Goal: Task Accomplishment & Management: Manage account settings

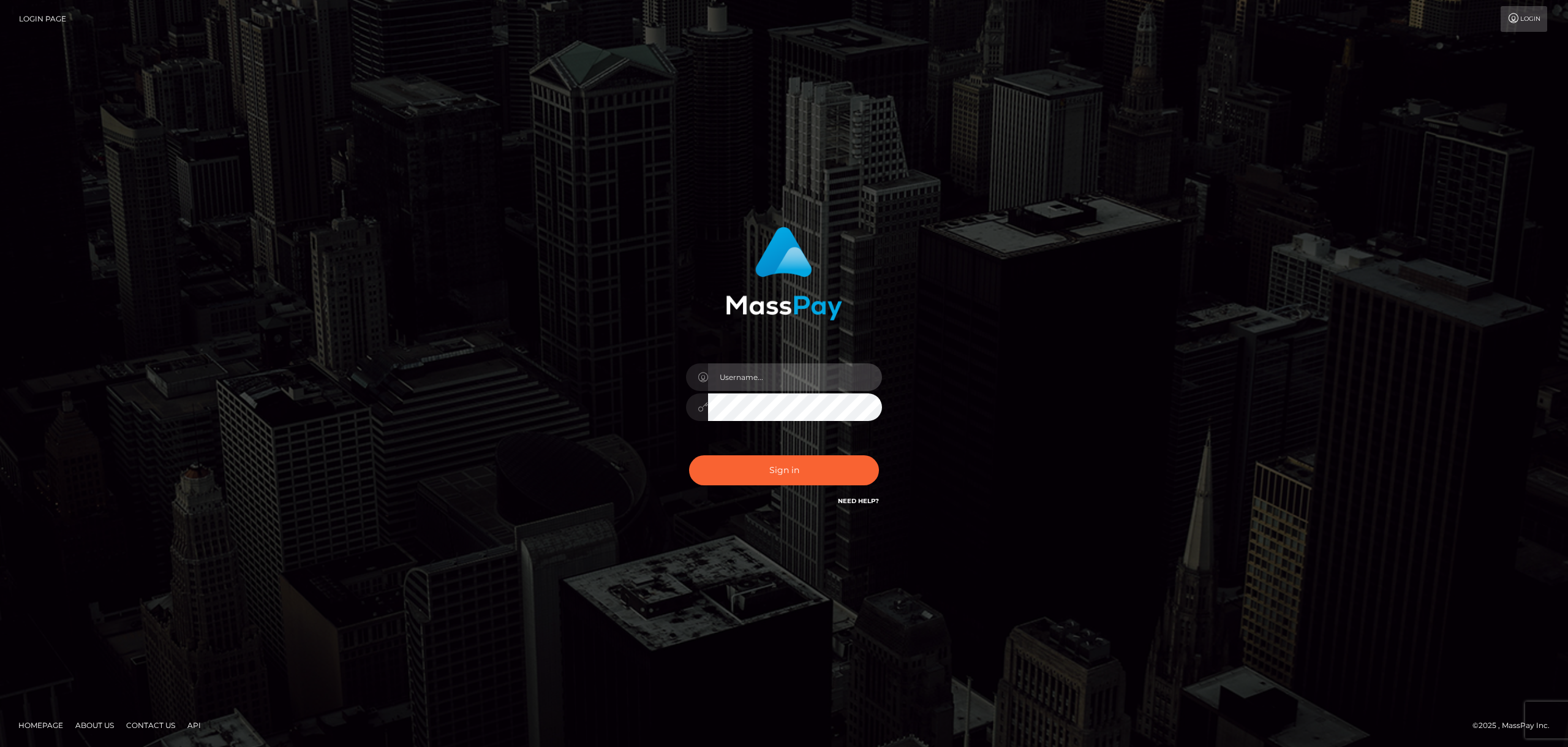
type input "bengreen"
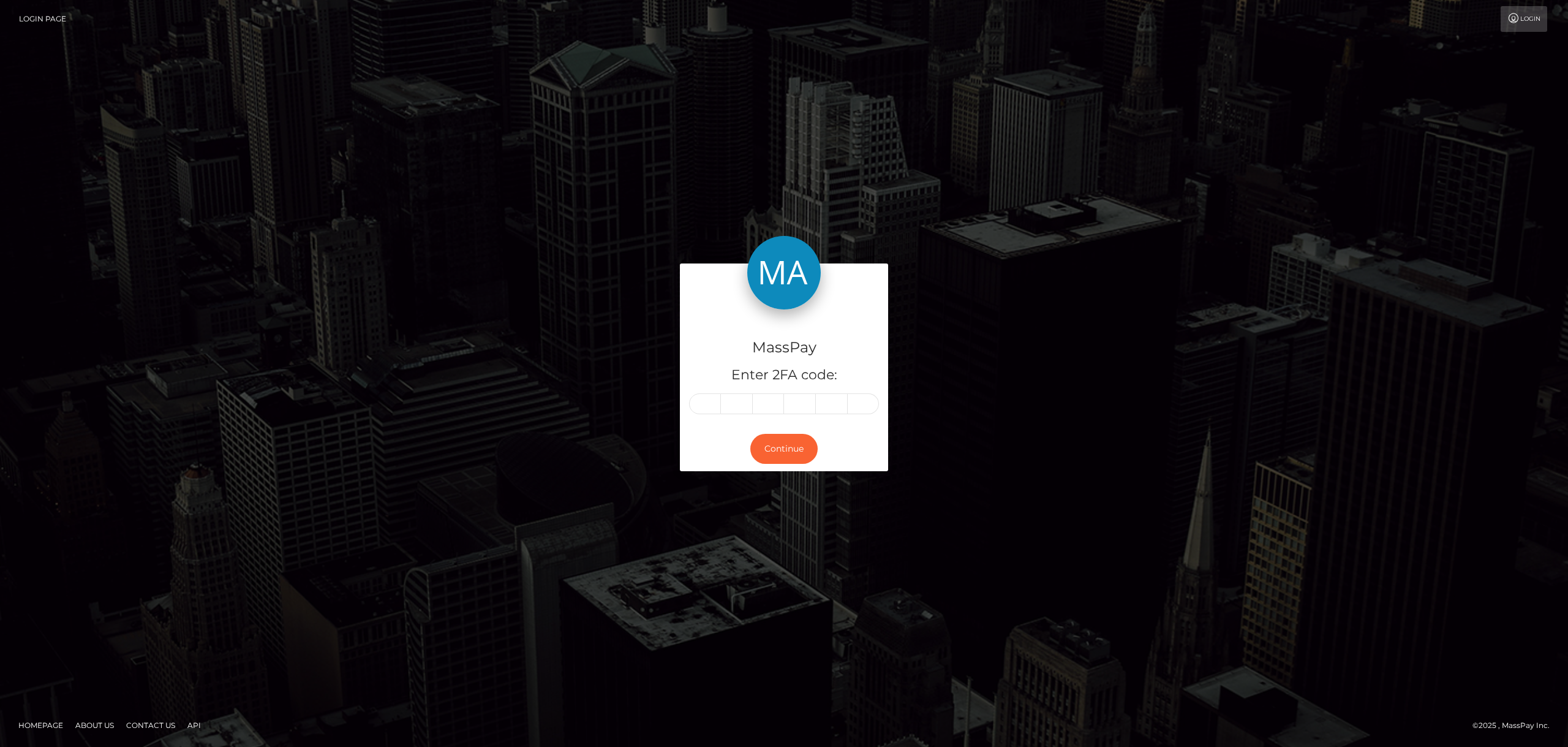
click at [714, 407] on input "text" at bounding box center [704, 403] width 32 height 21
click at [713, 408] on input "text" at bounding box center [704, 403] width 32 height 21
paste input "5"
type input "5"
type input "8"
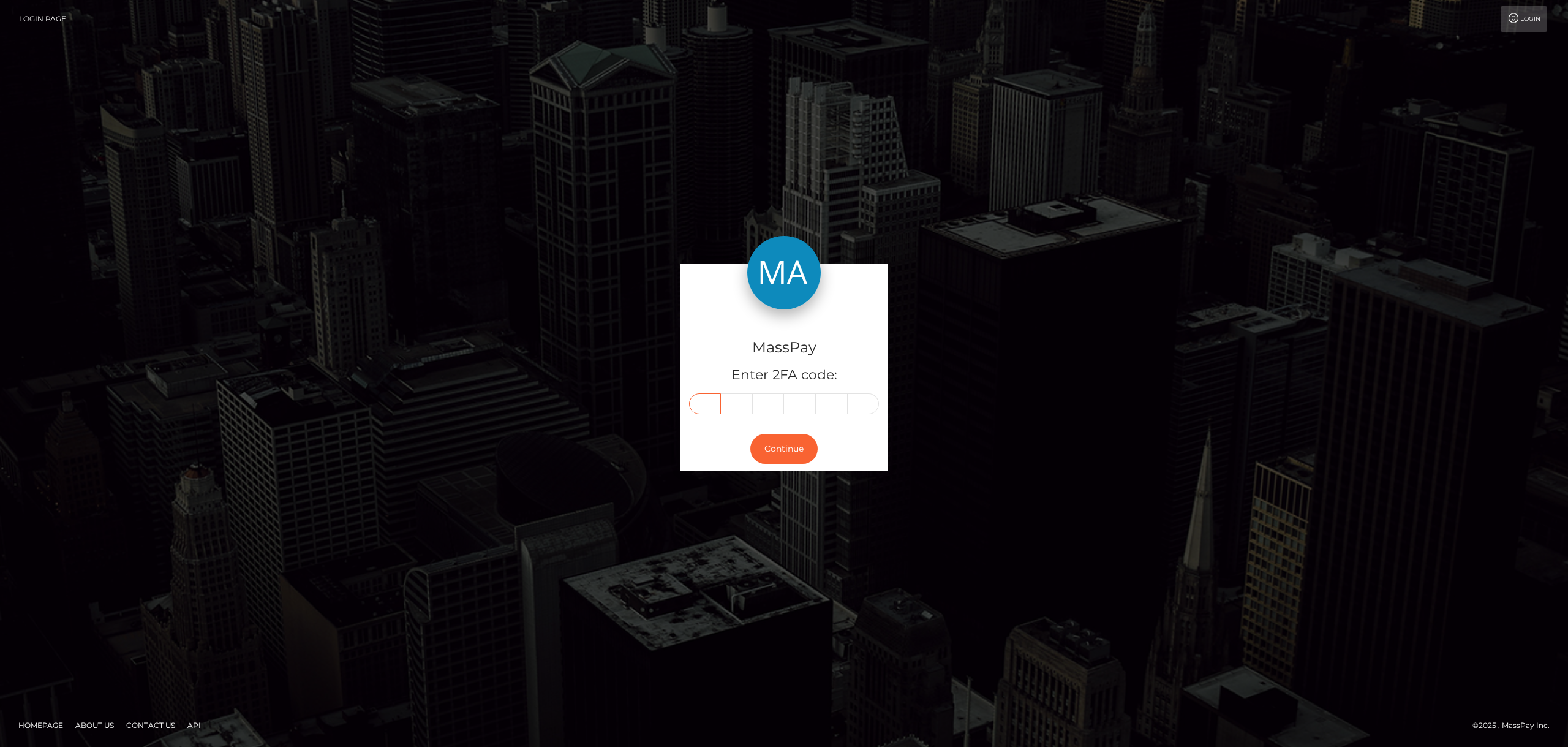
type input "8"
type input "0"
type input "7"
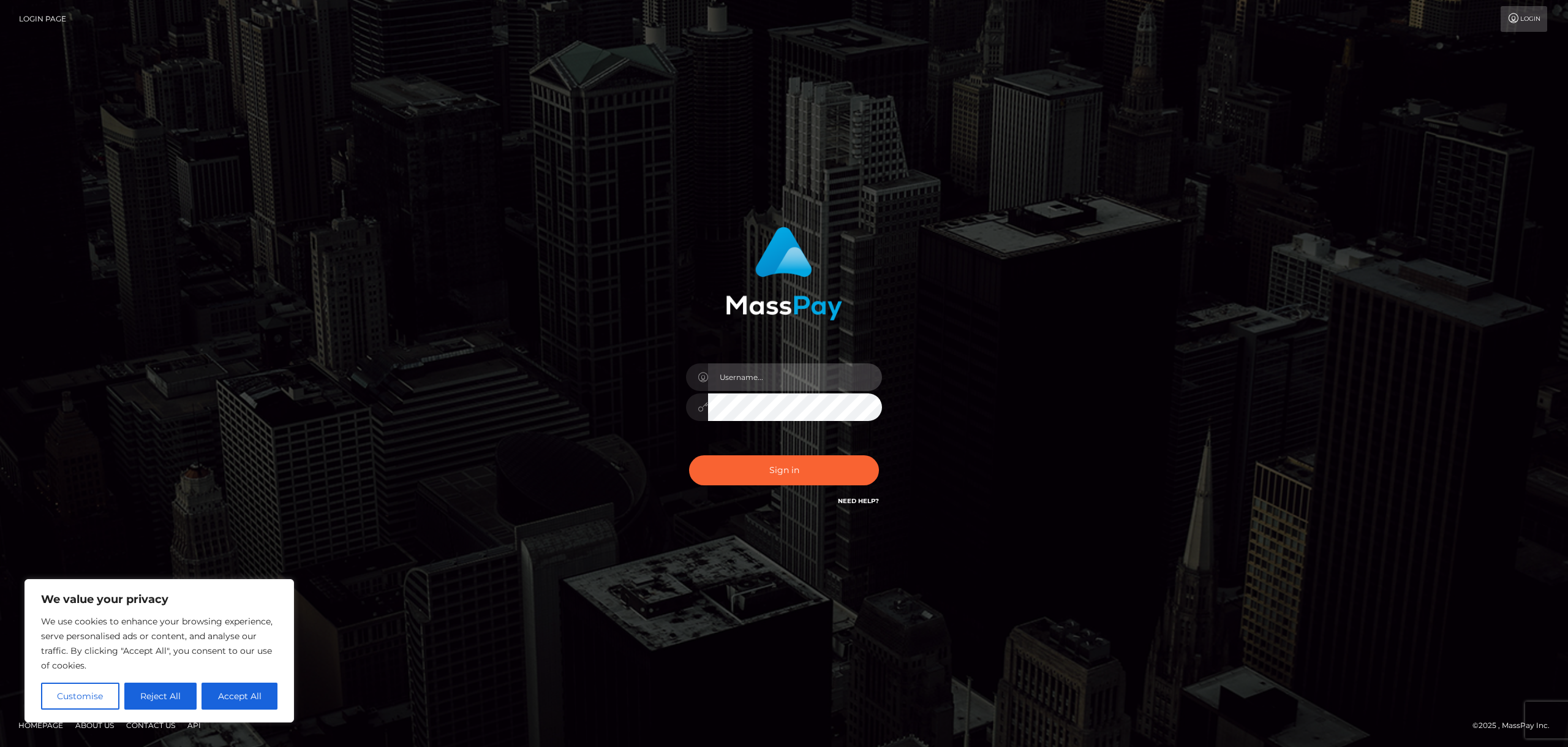
type input "bengreen"
click at [764, 455] on button "Sign in" at bounding box center [783, 470] width 190 height 30
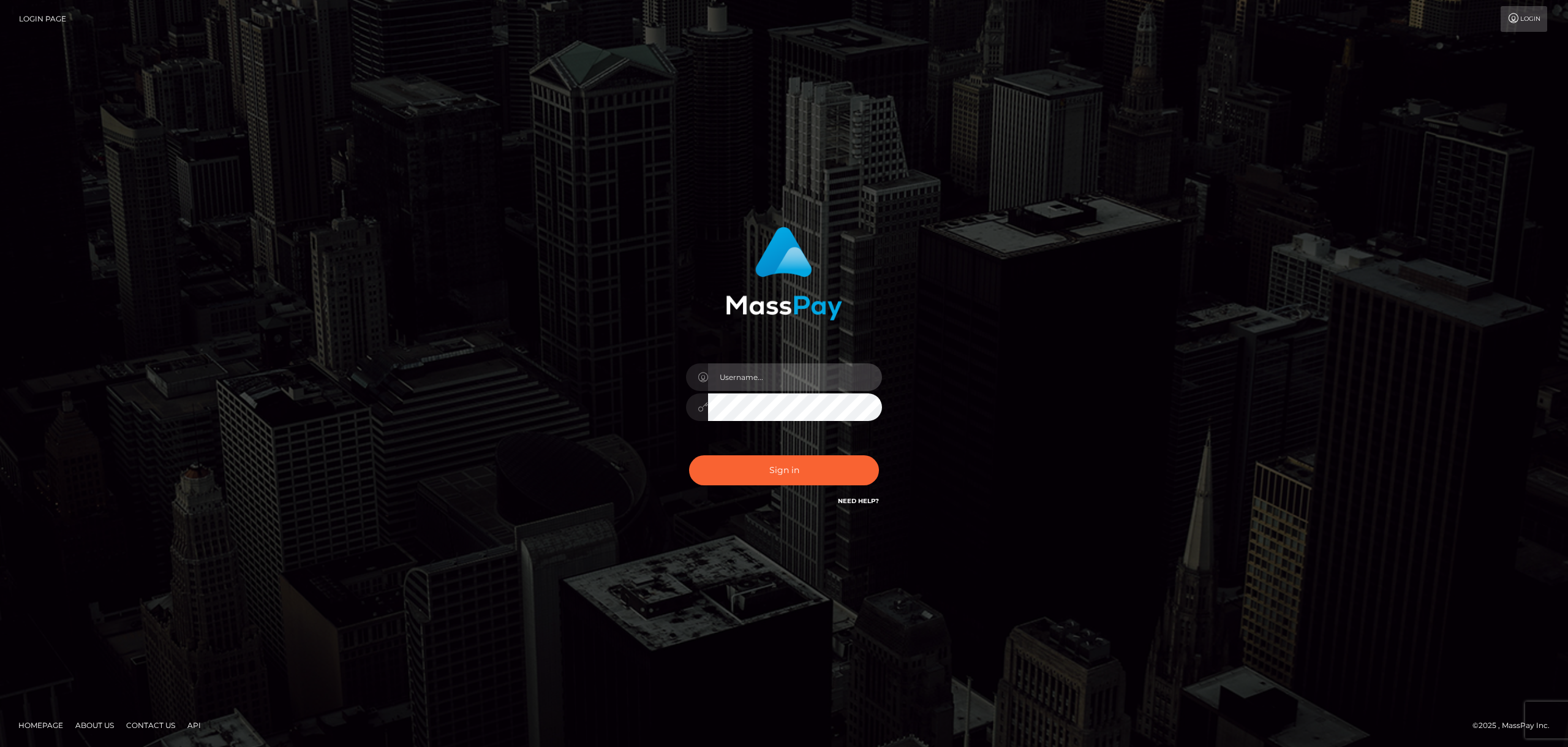
type input "bengreen"
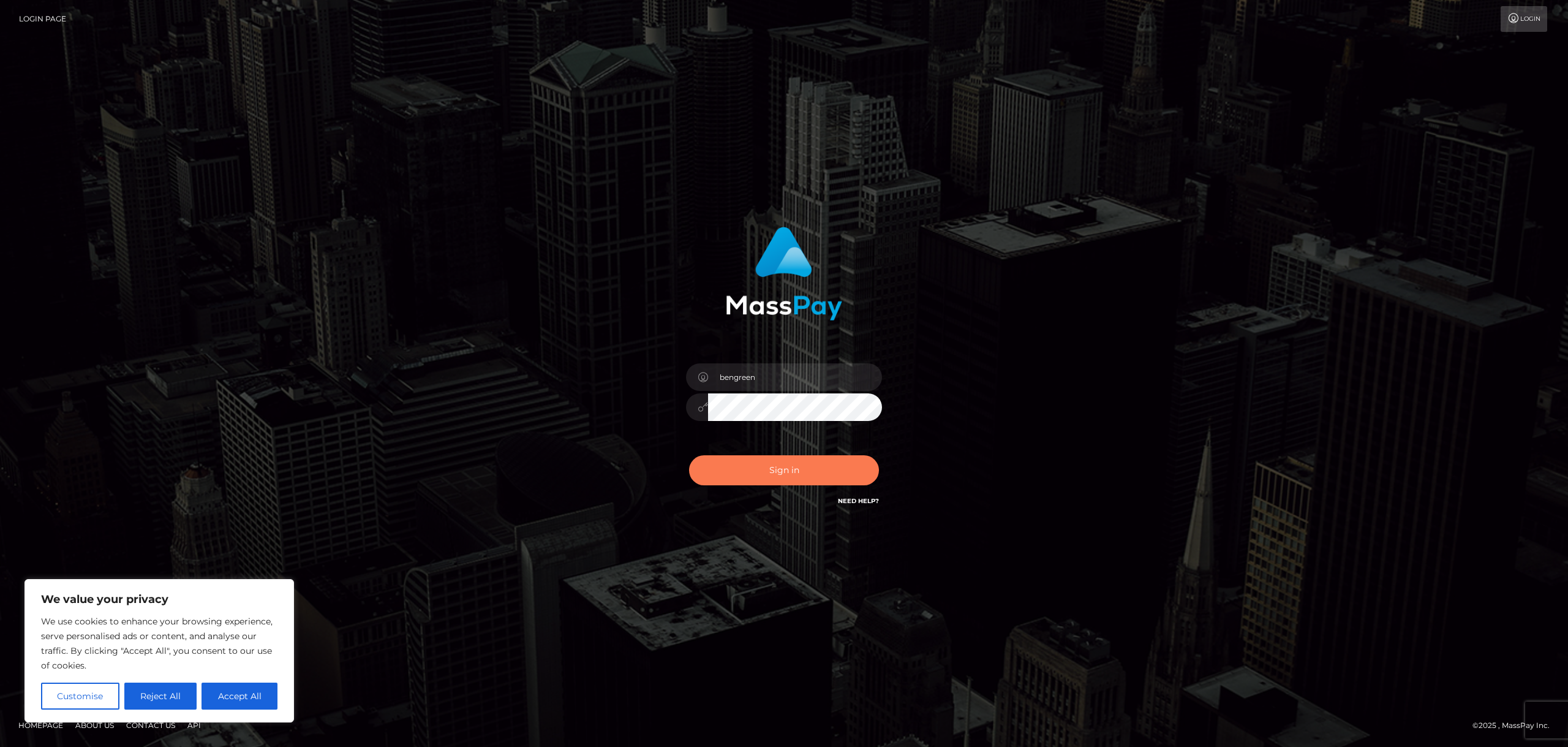
click at [828, 462] on button "Sign in" at bounding box center [783, 470] width 190 height 30
type input "bengreen"
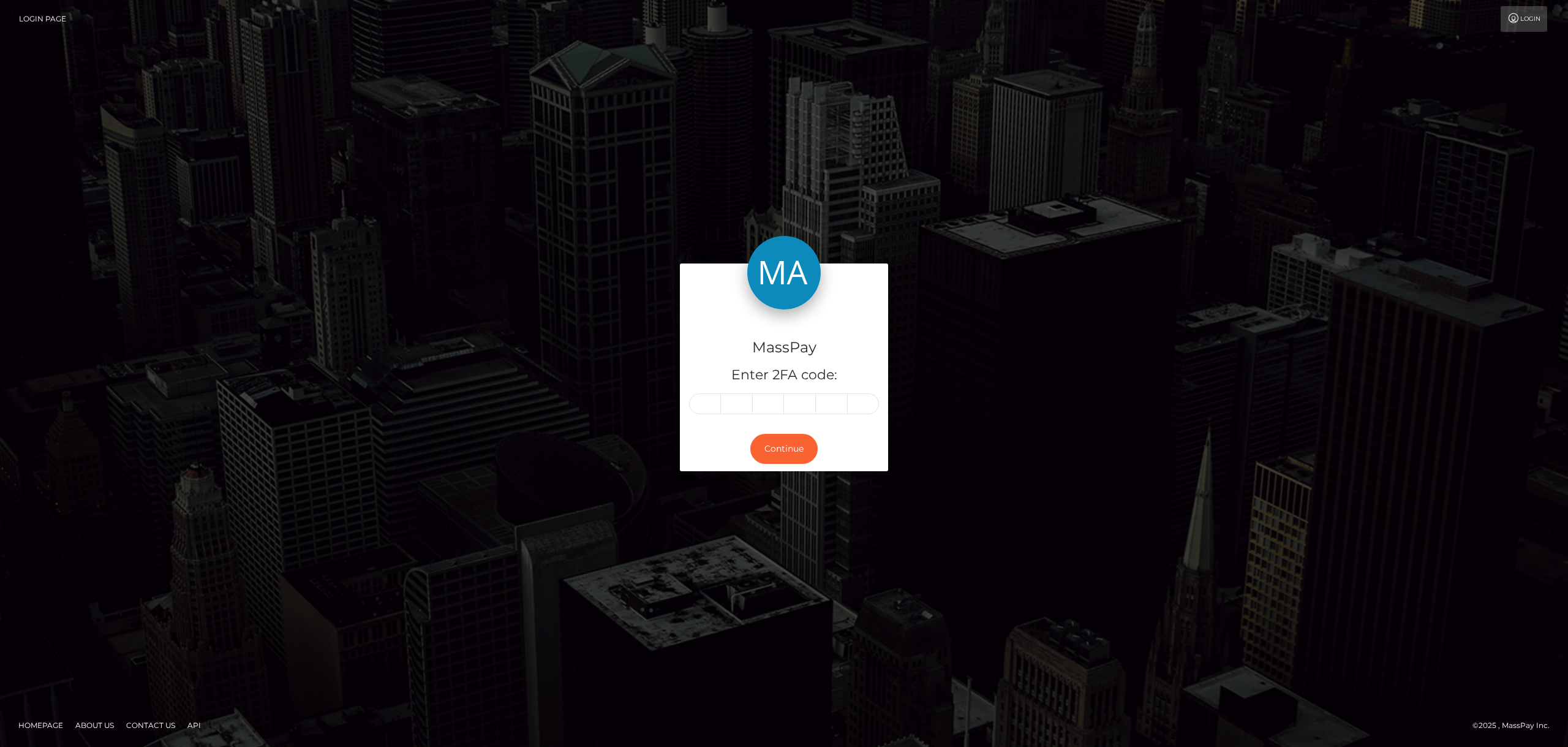
click at [1491, 124] on div "MassPay Enter 2FA code: Continue Homepage" at bounding box center [784, 373] width 1568 height 747
